Goal: Find specific page/section: Find specific page/section

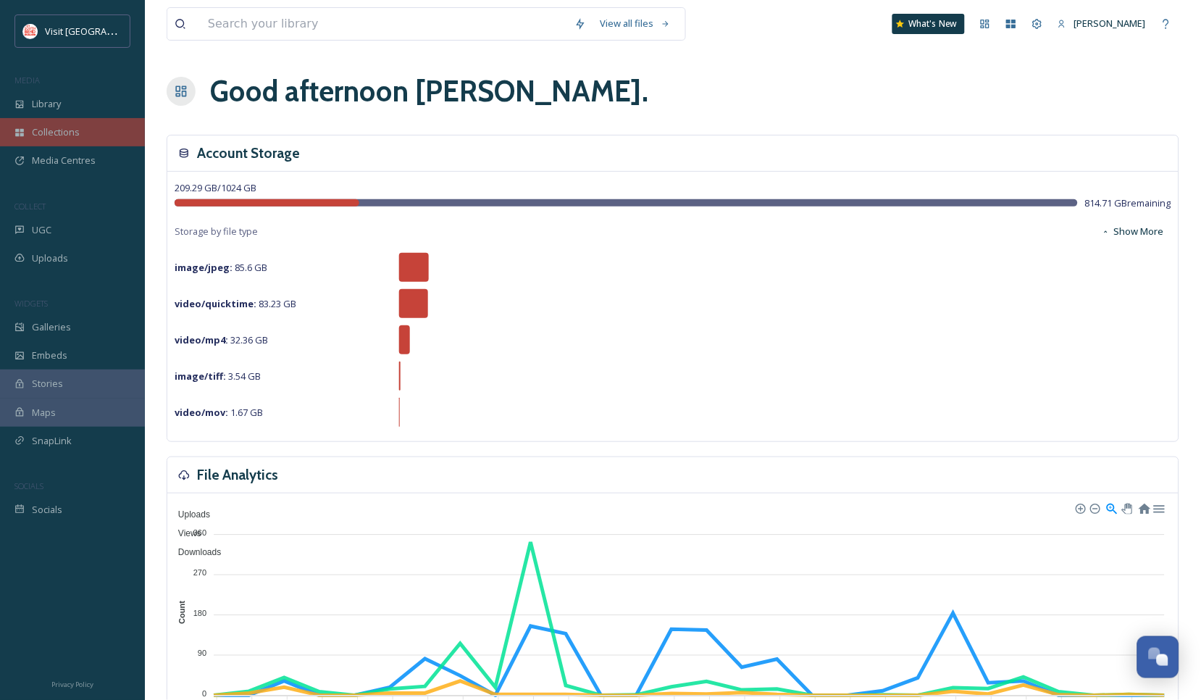
click at [62, 132] on span "Collections" at bounding box center [56, 132] width 48 height 14
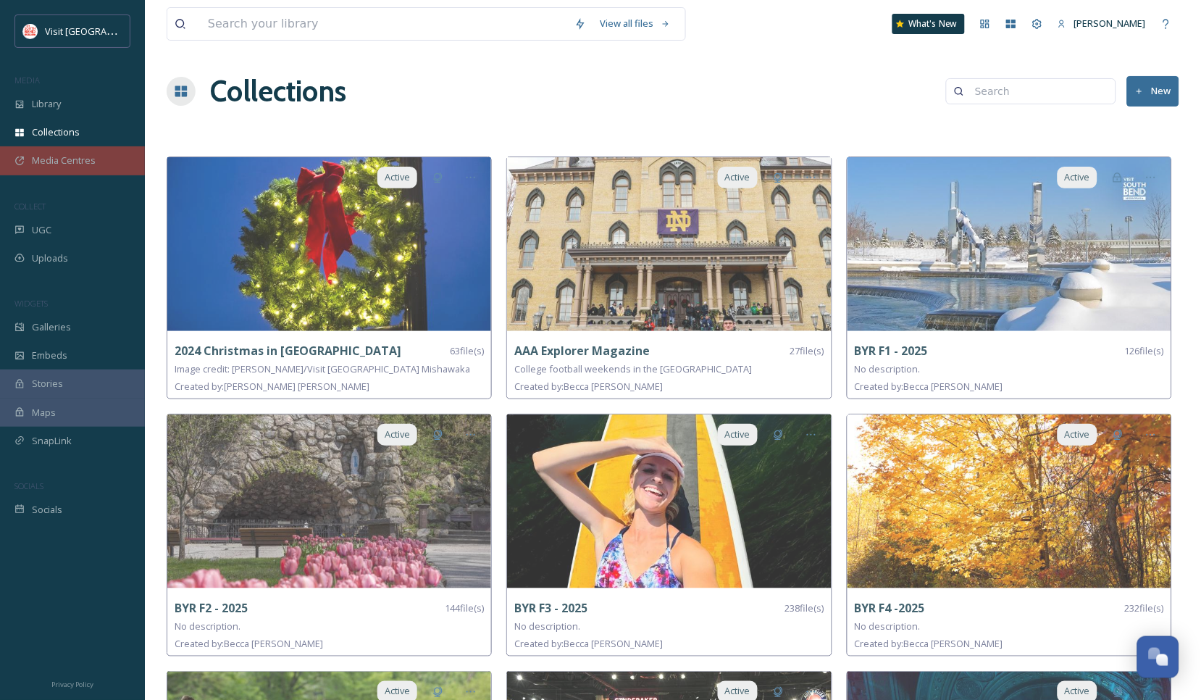
click at [72, 161] on span "Media Centres" at bounding box center [64, 161] width 64 height 14
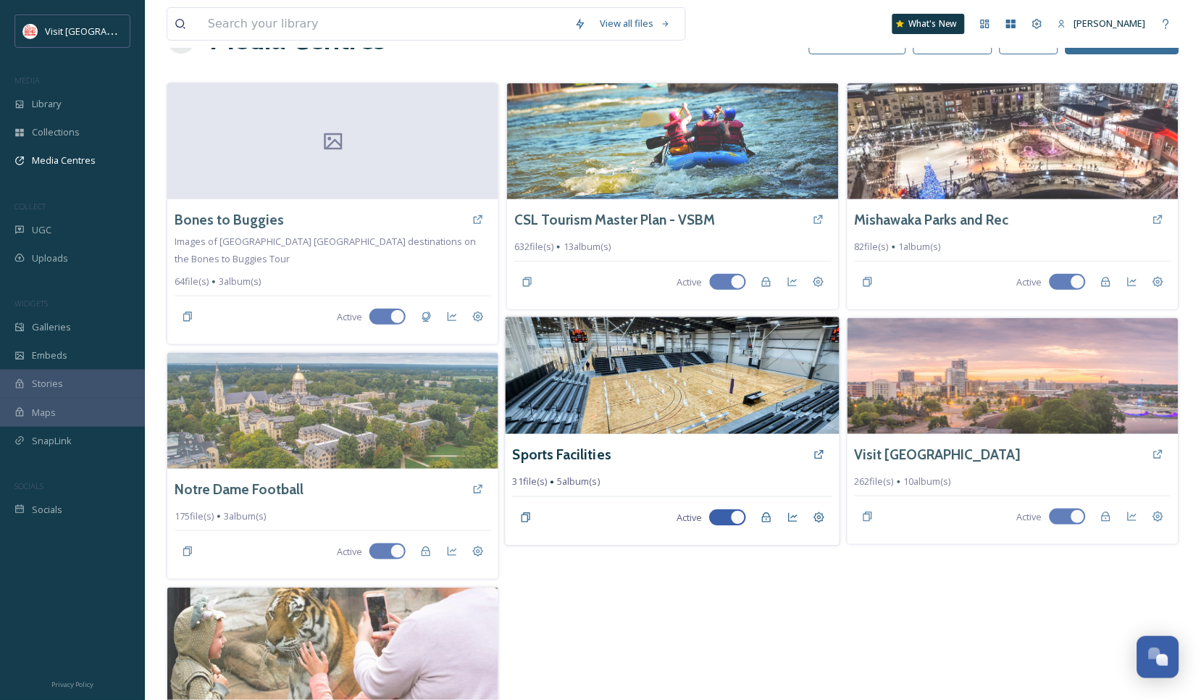
scroll to position [161, 0]
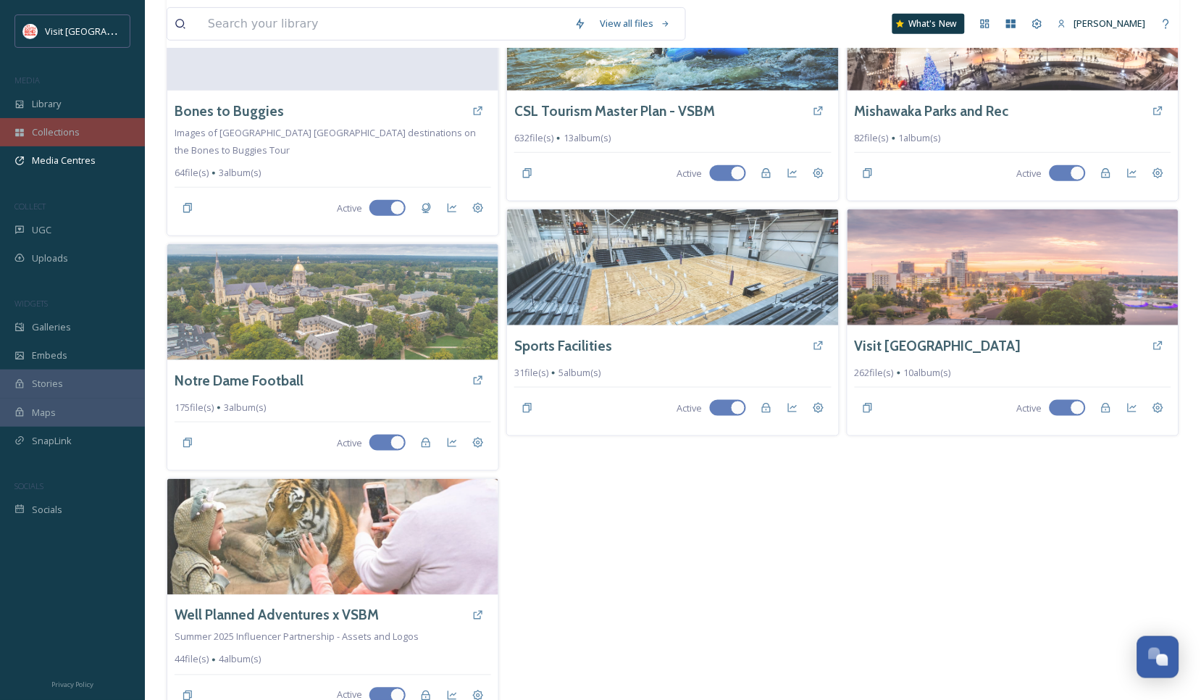
click at [38, 128] on span "Collections" at bounding box center [56, 132] width 48 height 14
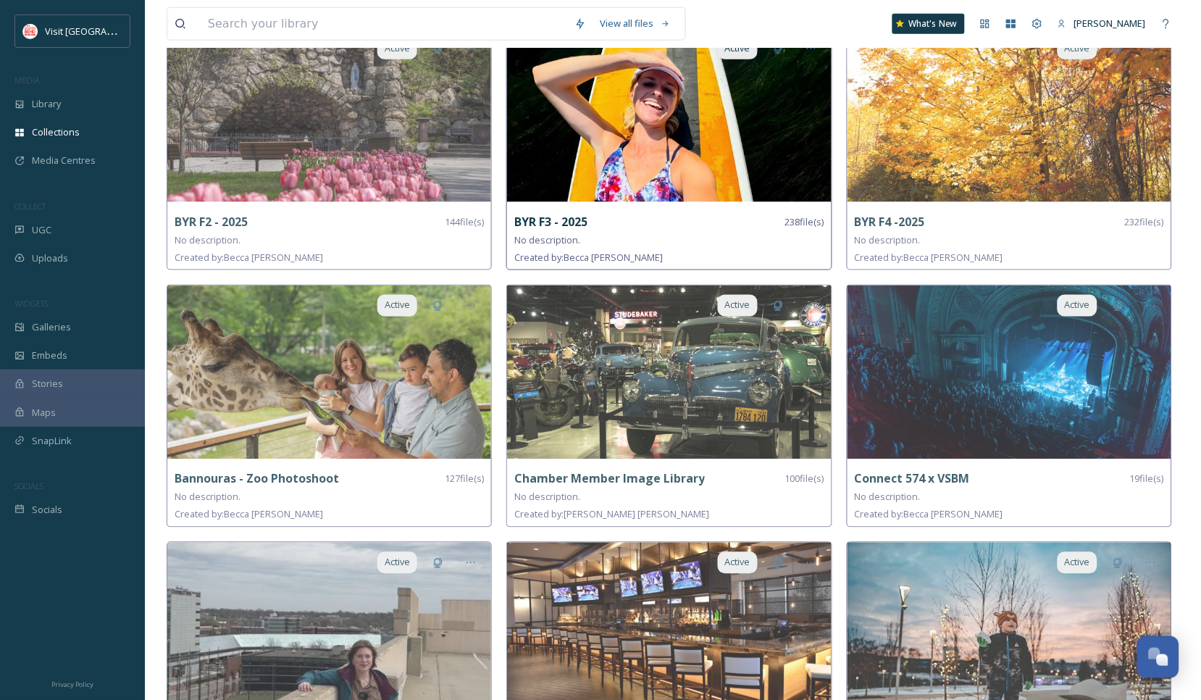
scroll to position [402, 0]
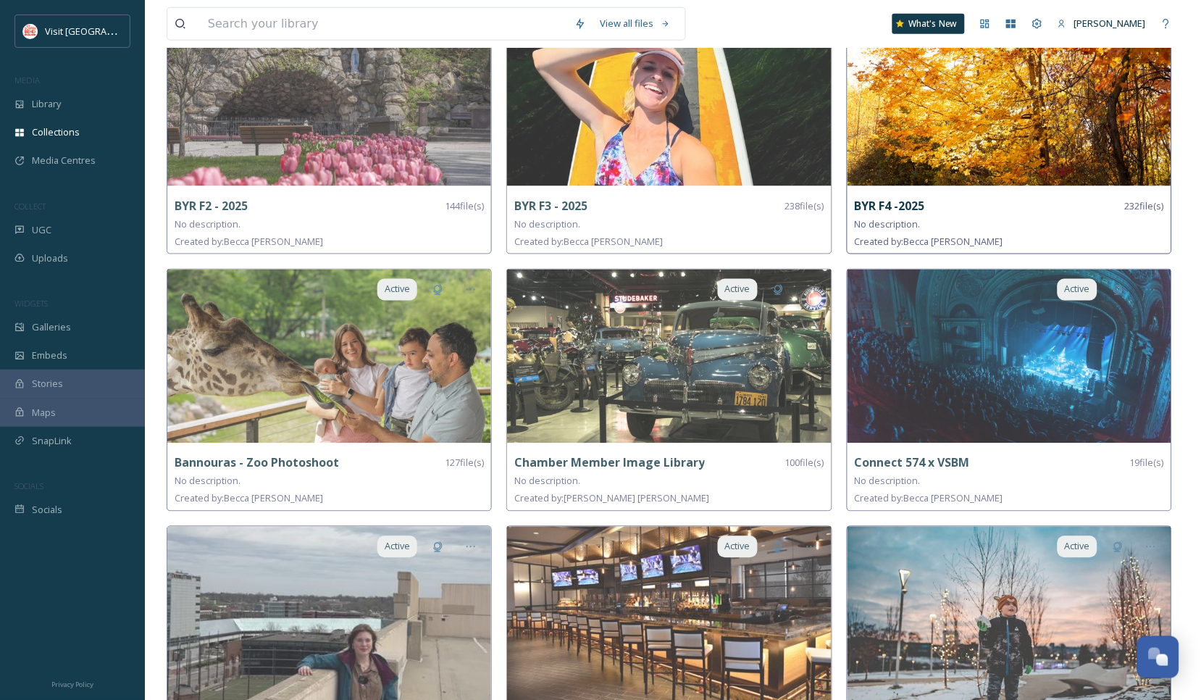
click at [1022, 138] on img at bounding box center [1010, 99] width 324 height 174
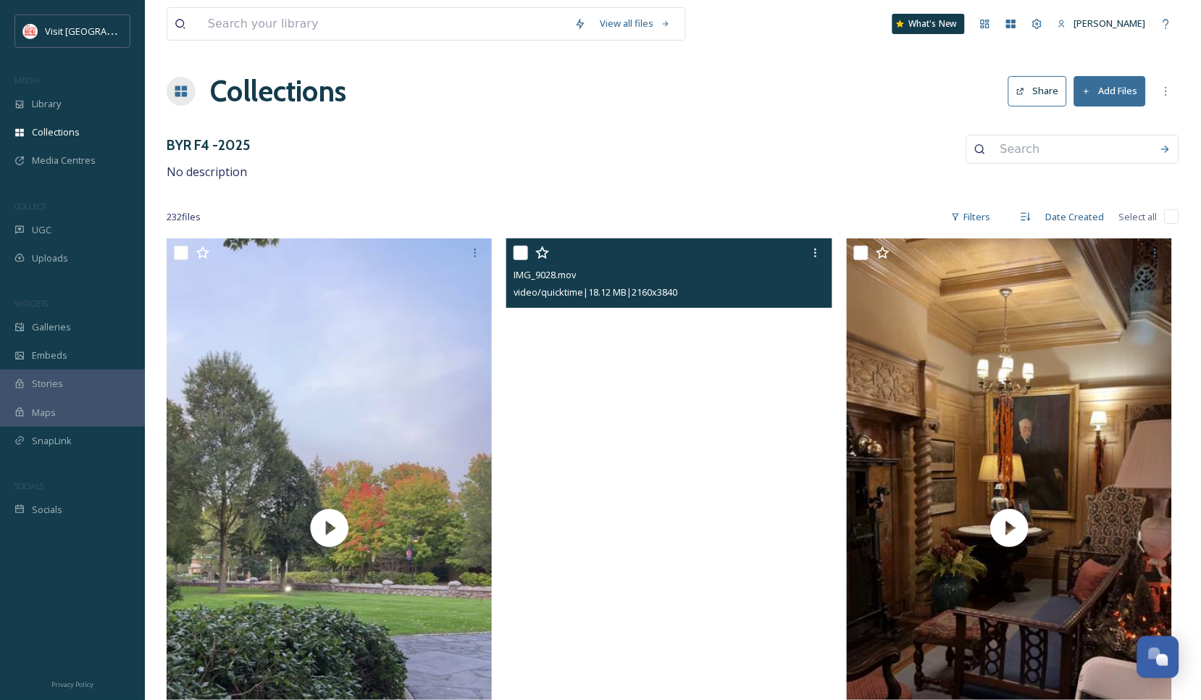
scroll to position [80, 0]
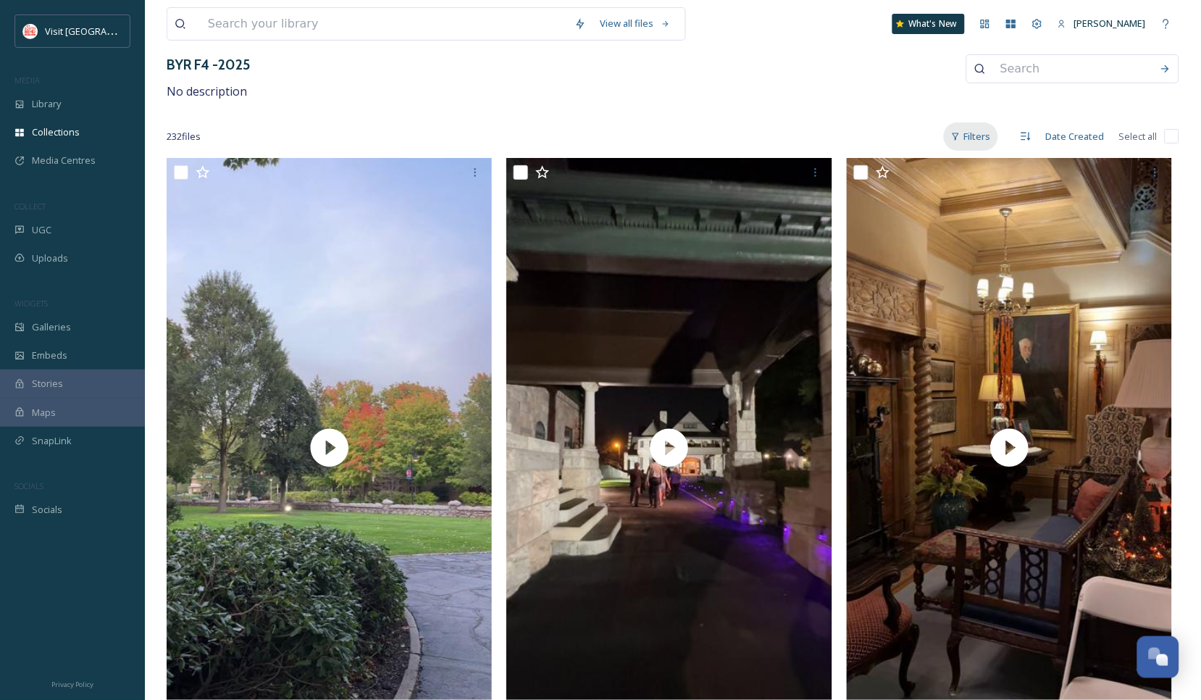
click at [979, 139] on div "Filters" at bounding box center [971, 136] width 54 height 28
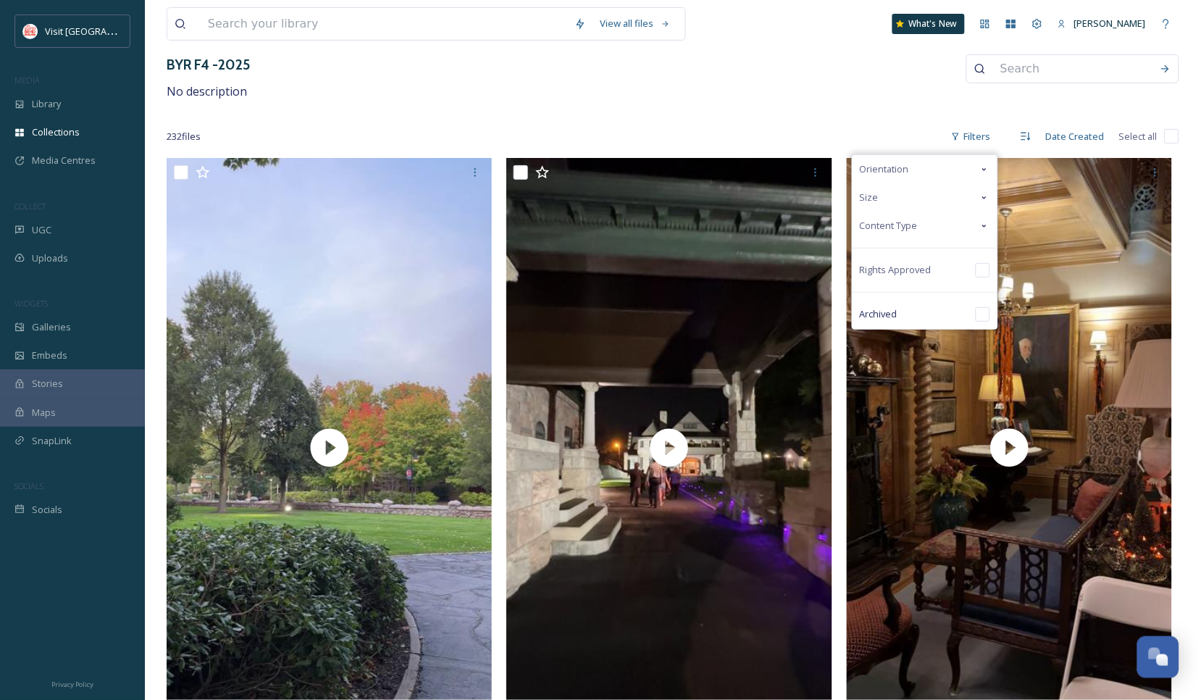
click at [982, 217] on div "Content Type" at bounding box center [925, 226] width 145 height 28
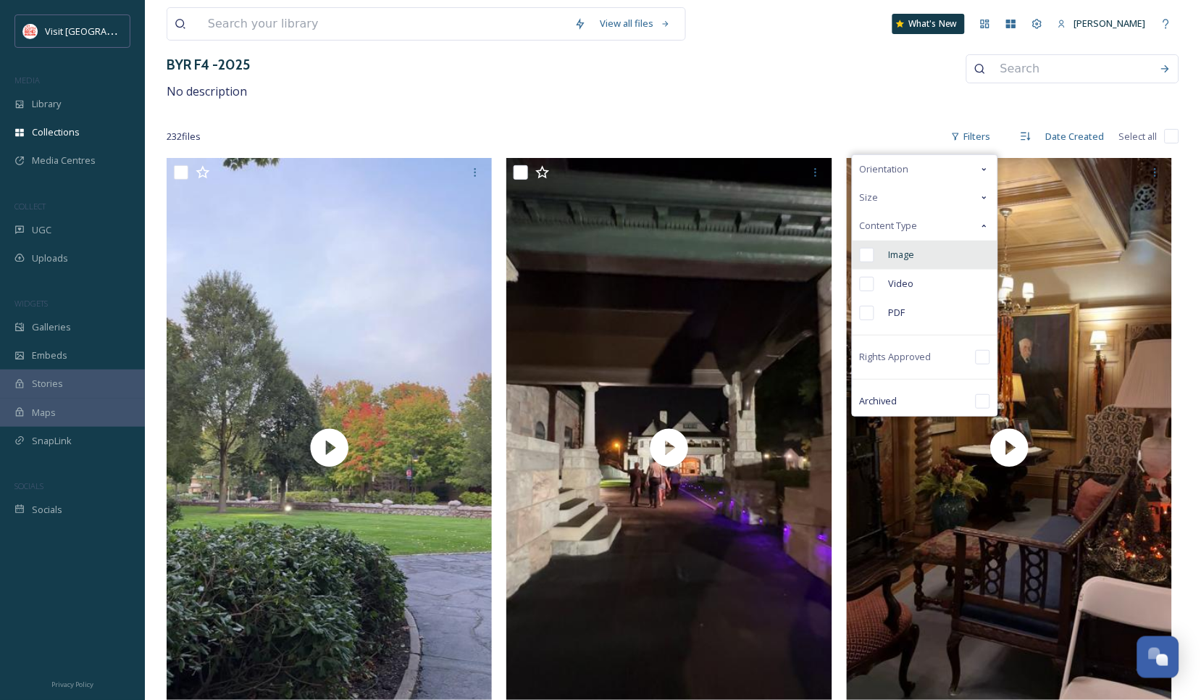
click at [864, 255] on input "checkbox" at bounding box center [867, 255] width 14 height 14
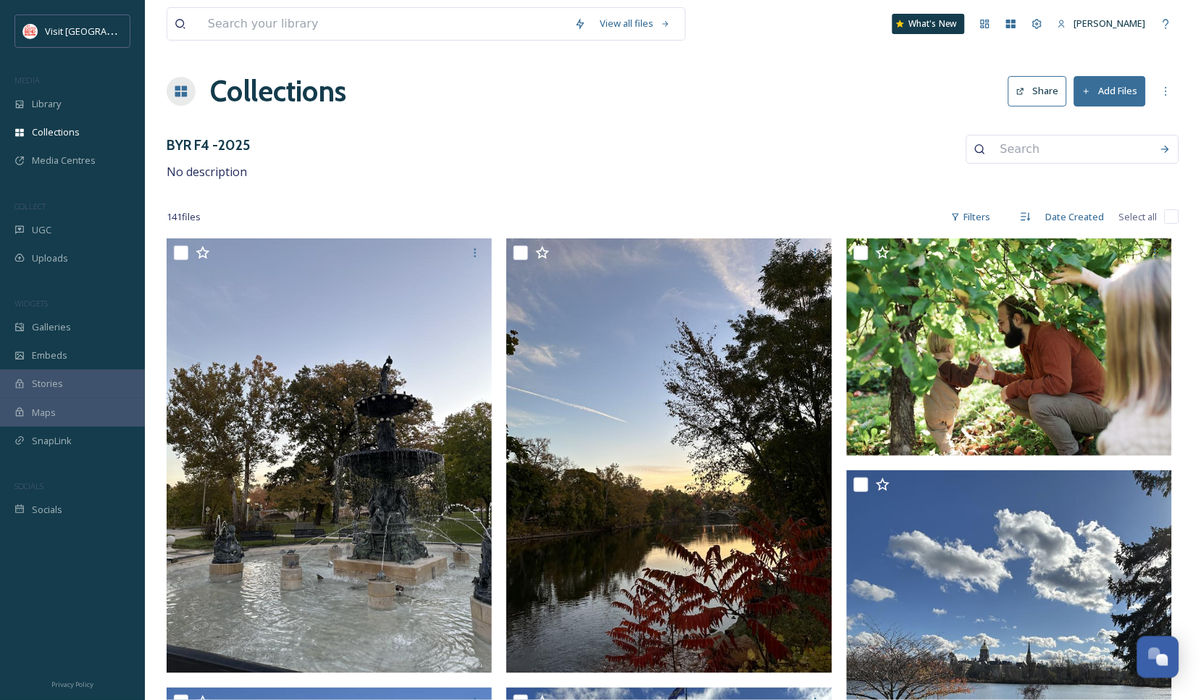
click at [1031, 92] on button "Share" at bounding box center [1038, 91] width 59 height 30
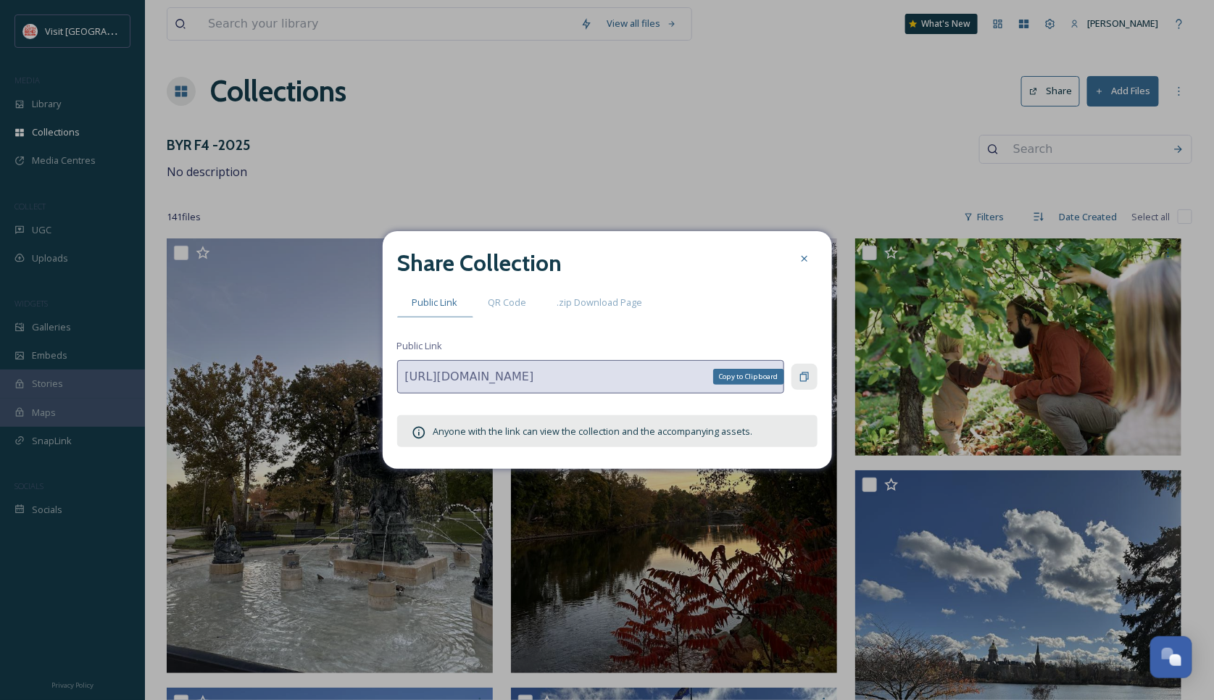
click at [801, 373] on icon at bounding box center [804, 376] width 9 height 9
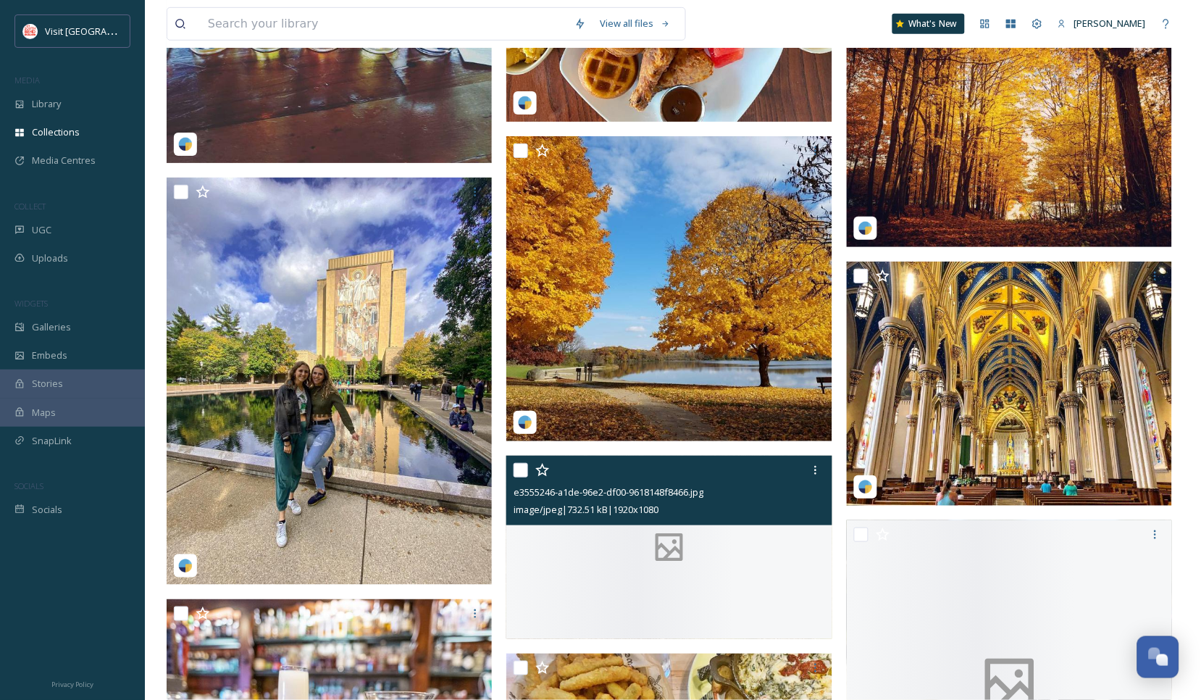
scroll to position [11029, 0]
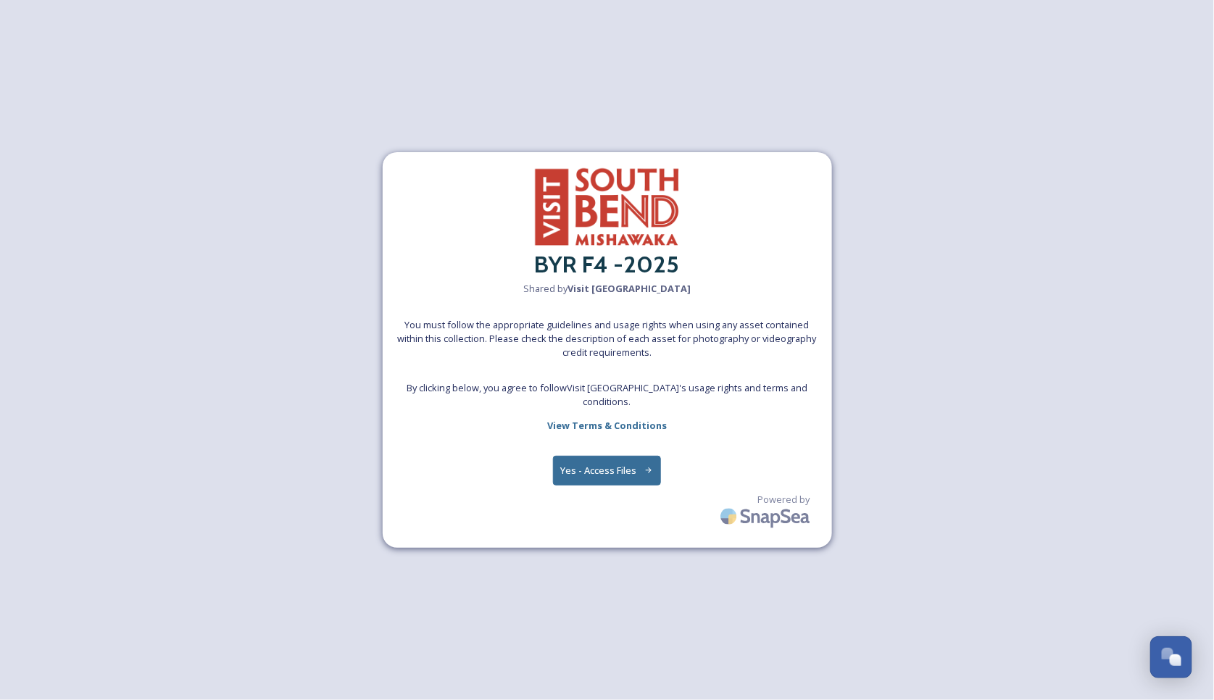
click at [612, 472] on button "Yes - Access Files" at bounding box center [607, 471] width 109 height 30
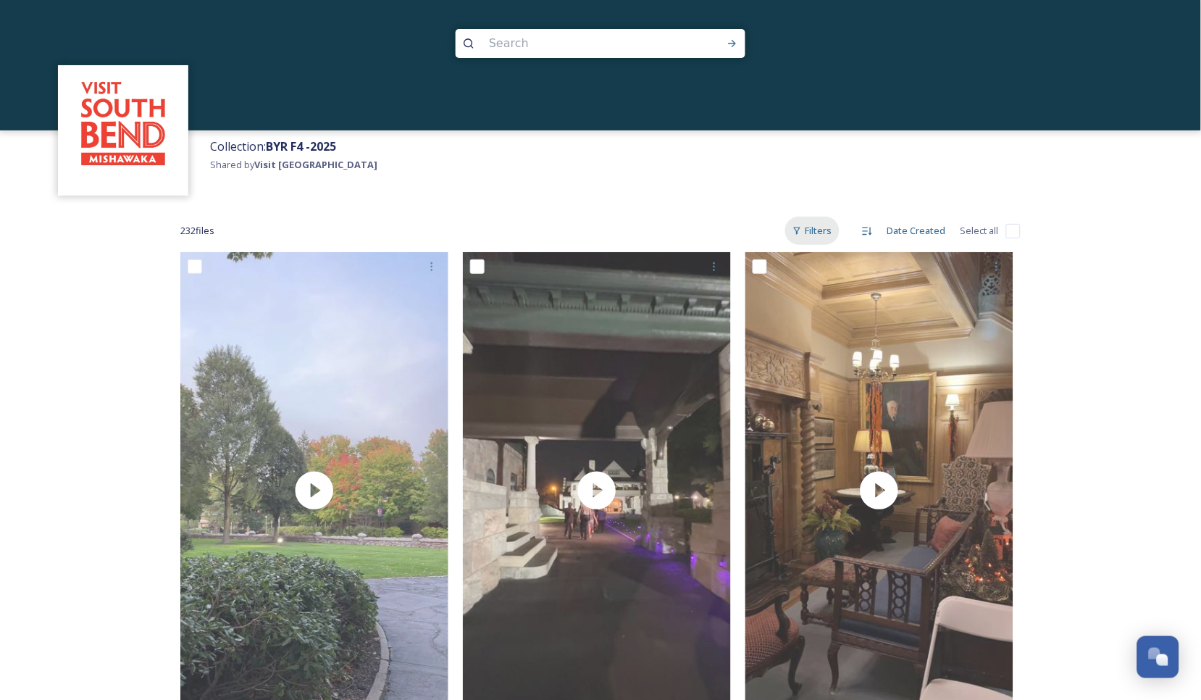
click at [814, 228] on div "Filters" at bounding box center [812, 231] width 54 height 28
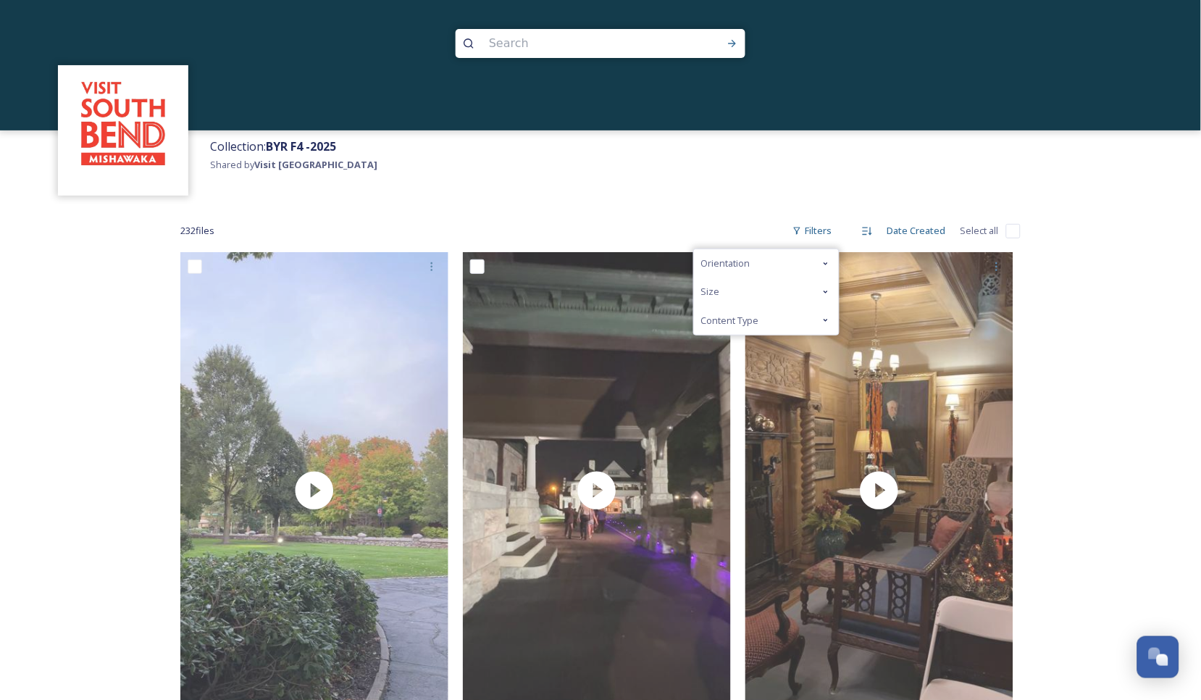
click at [759, 322] on span "Content Type" at bounding box center [730, 321] width 58 height 14
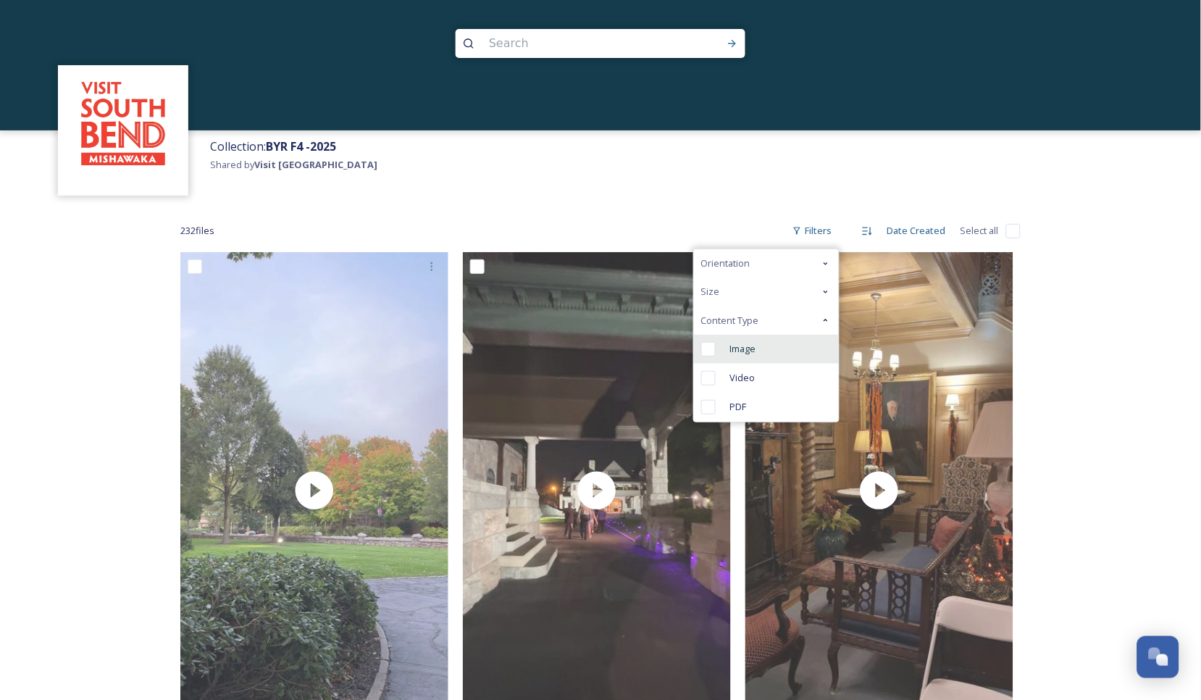
click at [711, 349] on input "checkbox" at bounding box center [708, 349] width 14 height 14
